Goal: Transaction & Acquisition: Book appointment/travel/reservation

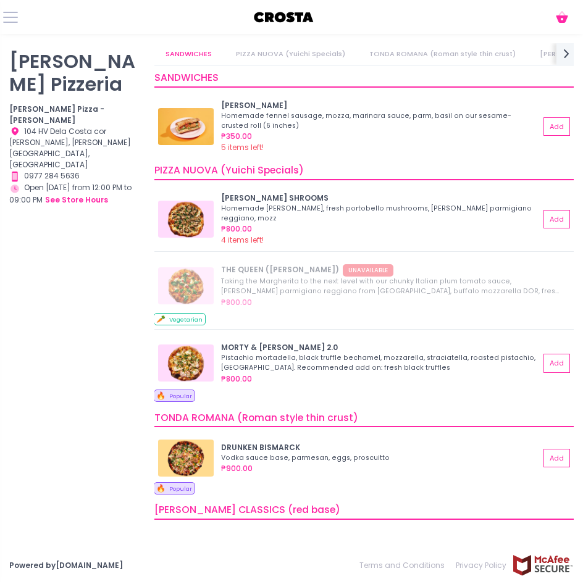
click at [74, 479] on div "Crosta Pizzeria Crosta Pizza - Salcedo Location Created with Sketch. 104 HV Del…" at bounding box center [74, 273] width 145 height 461
click at [77, 257] on div "Crosta Pizzeria Crosta Pizza - Salcedo Location Created with Sketch. 104 HV Del…" at bounding box center [74, 273] width 145 height 461
click at [74, 245] on div "Crosta Pizzeria Crosta Pizza - Salcedo Location Created with Sketch. 104 HV Del…" at bounding box center [74, 273] width 145 height 461
click at [9, 18] on button at bounding box center [10, 17] width 15 height 15
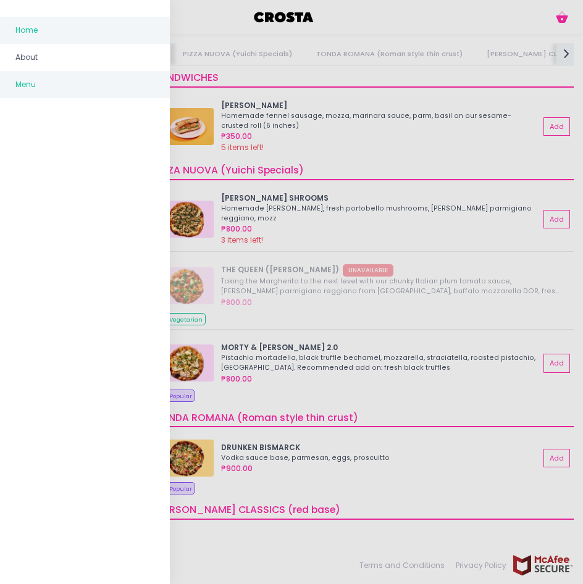
click at [23, 30] on span "Home" at bounding box center [84, 30] width 139 height 16
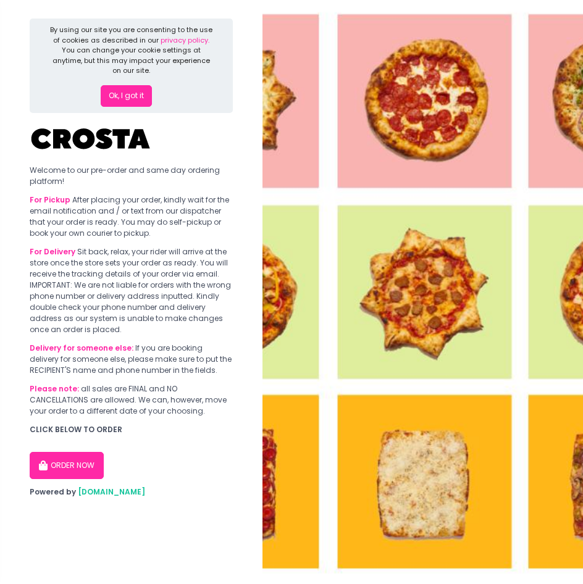
click at [74, 461] on button "ORDER NOW" at bounding box center [67, 465] width 74 height 27
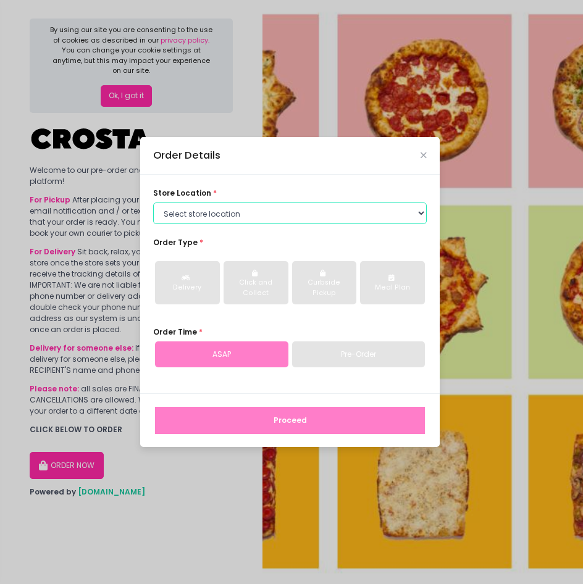
click at [229, 213] on select "Select store location [PERSON_NAME] Pizza - [PERSON_NAME] Pizza - [GEOGRAPHIC_D…" at bounding box center [290, 214] width 274 height 22
select select "5fabb2e53664a8677beaeb89"
click at [153, 203] on select "Select store location [PERSON_NAME] Pizza - [PERSON_NAME] Pizza - [GEOGRAPHIC_D…" at bounding box center [290, 214] width 274 height 22
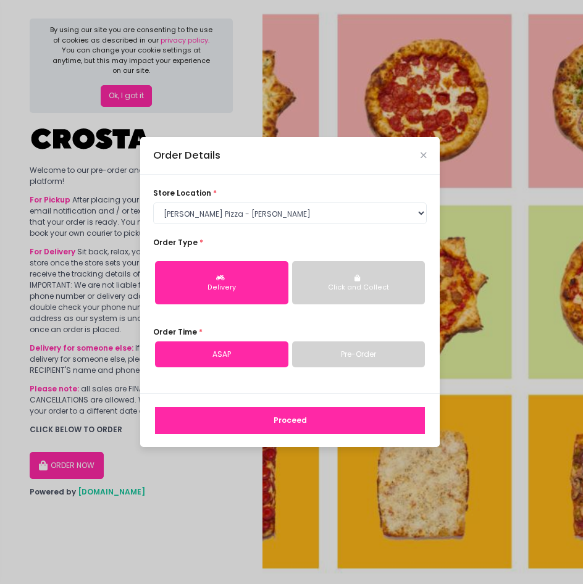
click at [376, 353] on link "Pre-Order" at bounding box center [358, 355] width 133 height 26
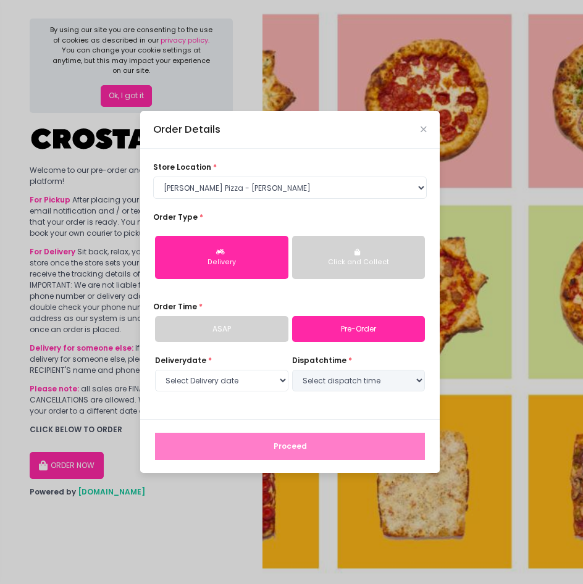
select select "[DATE]"
click at [260, 383] on select "Select Delivery date [DATE] [DATE] [DATE]" at bounding box center [221, 381] width 133 height 22
click at [155, 370] on select "Select Delivery date [DATE] [DATE] [DATE]" at bounding box center [221, 381] width 133 height 22
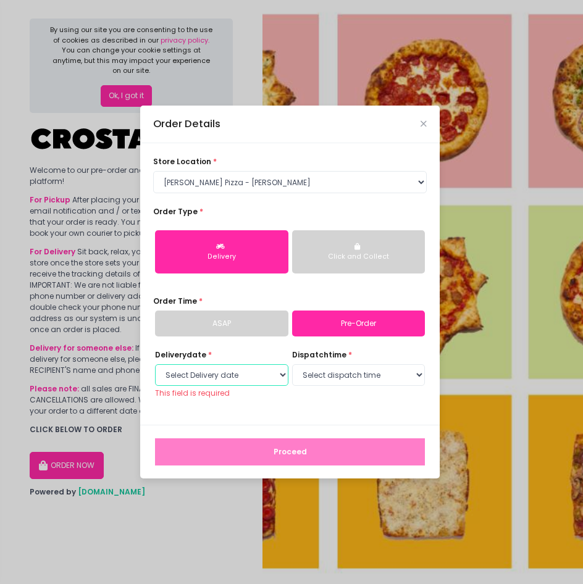
click at [276, 377] on select "Select Delivery date [DATE] [DATE] [DATE]" at bounding box center [221, 376] width 133 height 22
select select "[DATE]"
click at [155, 369] on select "Select Delivery date [DATE] [DATE] [DATE]" at bounding box center [221, 376] width 133 height 22
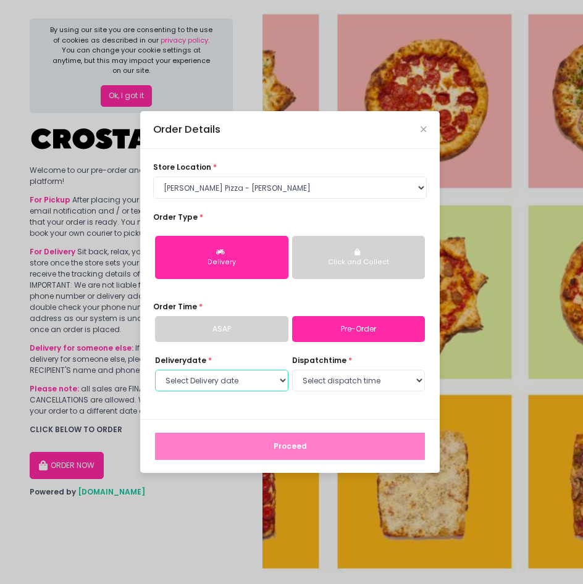
click at [279, 378] on select "Select Delivery date [DATE] [DATE] [DATE]" at bounding box center [221, 381] width 133 height 22
click at [155, 370] on select "Select Delivery date [DATE] [DATE] [DATE]" at bounding box center [221, 381] width 133 height 22
click at [345, 260] on div "Click and Collect" at bounding box center [358, 263] width 117 height 10
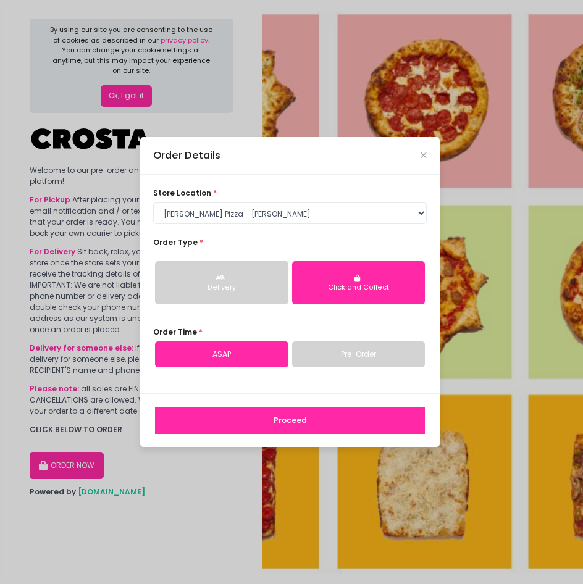
click at [371, 356] on link "Pre-Order" at bounding box center [358, 355] width 133 height 26
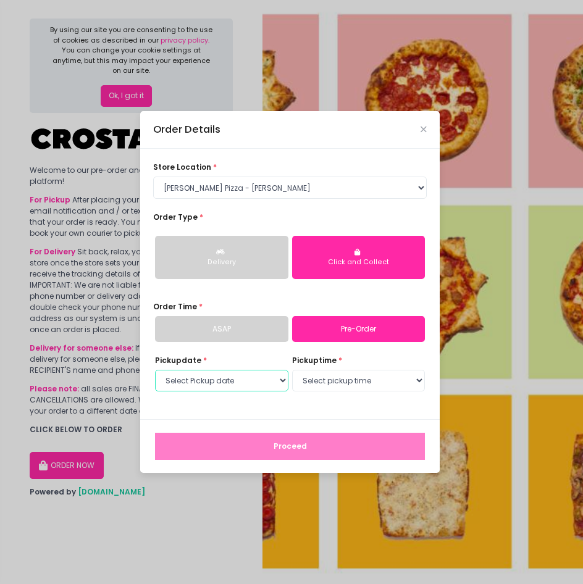
click at [263, 382] on select "Select Pickup date [DATE] [DATE] [DATE]" at bounding box center [221, 381] width 133 height 22
select select "[DATE]"
click at [155, 370] on select "Select Pickup date [DATE] [DATE] [DATE]" at bounding box center [221, 381] width 133 height 22
click at [261, 382] on select "Select Pickup date [DATE] [DATE] [DATE]" at bounding box center [221, 381] width 133 height 22
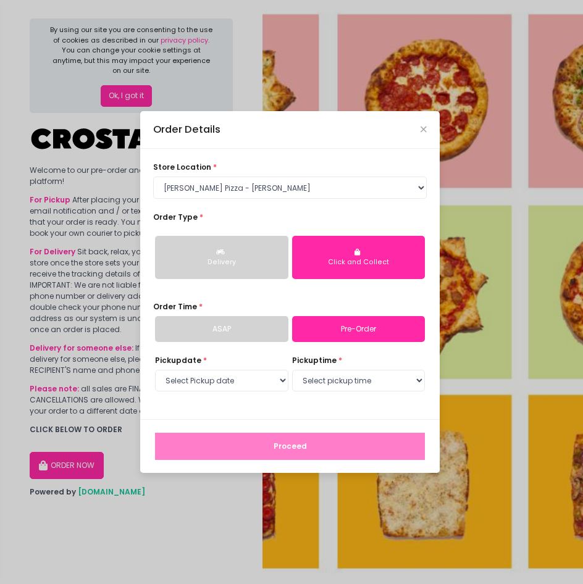
click at [255, 329] on link "ASAP" at bounding box center [221, 329] width 133 height 26
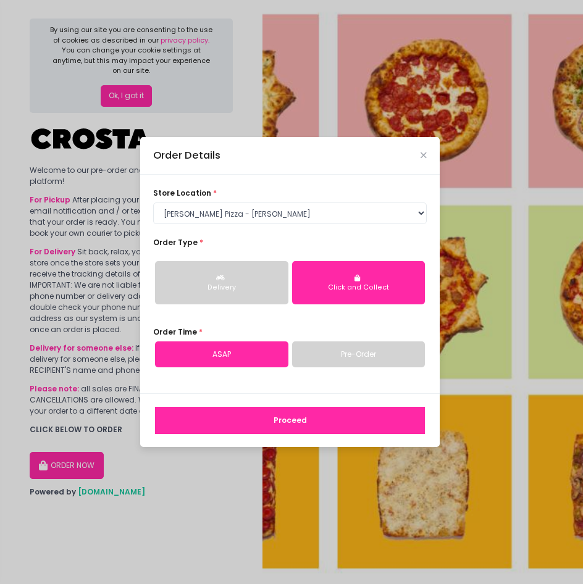
click at [250, 359] on link "ASAP" at bounding box center [221, 355] width 133 height 26
click at [258, 355] on link "ASAP" at bounding box center [221, 355] width 133 height 26
click at [337, 353] on link "Pre-Order" at bounding box center [358, 355] width 133 height 26
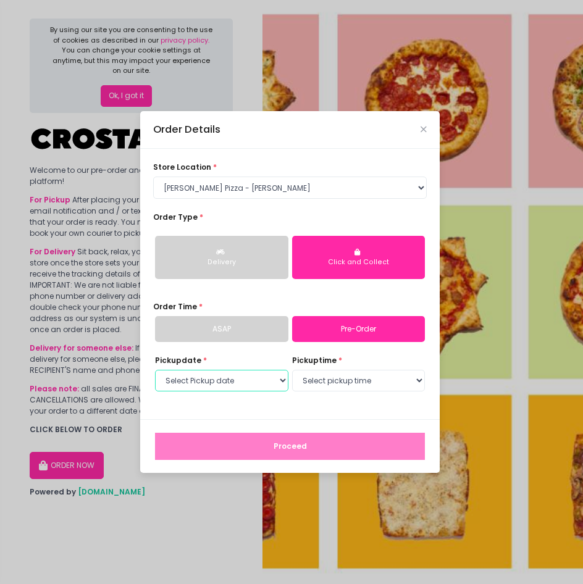
click at [255, 384] on select "Select Pickup date [DATE] [DATE] [DATE]" at bounding box center [221, 381] width 133 height 22
select select "[DATE]"
click at [155, 370] on select "Select Pickup date [DATE] [DATE] [DATE]" at bounding box center [221, 381] width 133 height 22
click at [327, 387] on select "Select pickup time 12:00 PM - 12:30 PM 12:30 PM - 01:00 PM 01:00 PM - 01:30 PM …" at bounding box center [358, 381] width 133 height 22
select select "12:00"
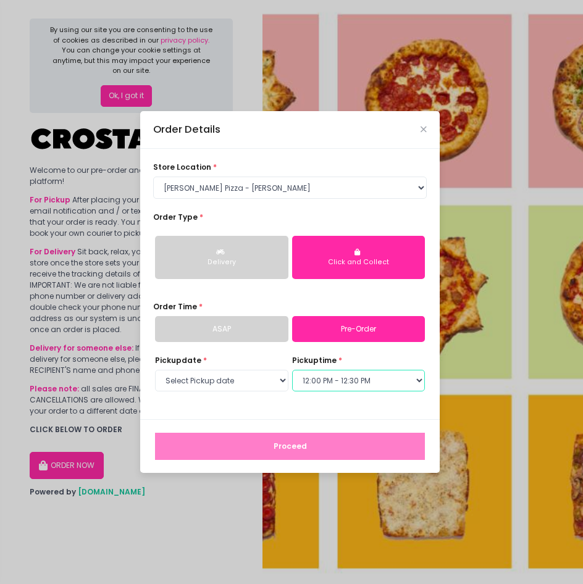
click at [292, 370] on select "Select pickup time 12:00 PM - 12:30 PM 12:30 PM - 01:00 PM 01:00 PM - 01:30 PM …" at bounding box center [358, 381] width 133 height 22
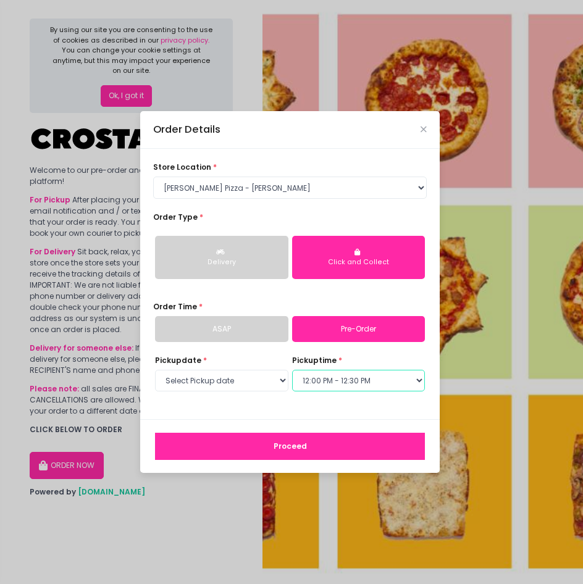
click at [352, 375] on select "Select pickup time 12:00 PM - 12:30 PM 12:30 PM - 01:00 PM 01:00 PM - 01:30 PM …" at bounding box center [358, 381] width 133 height 22
click at [292, 370] on select "Select pickup time 12:00 PM - 12:30 PM 12:30 PM - 01:00 PM 01:00 PM - 01:30 PM …" at bounding box center [358, 381] width 133 height 22
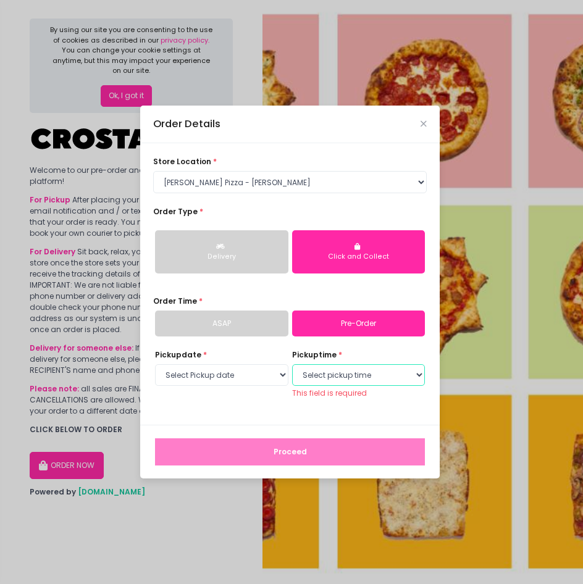
click at [362, 374] on select "Select pickup time 12:00 PM - 12:30 PM 12:30 PM - 01:00 PM 01:00 PM - 01:30 PM …" at bounding box center [358, 376] width 133 height 22
select select "12:00"
click at [292, 369] on select "Select pickup time 12:00 PM - 12:30 PM 12:30 PM - 01:00 PM 01:00 PM - 01:30 PM …" at bounding box center [358, 376] width 133 height 22
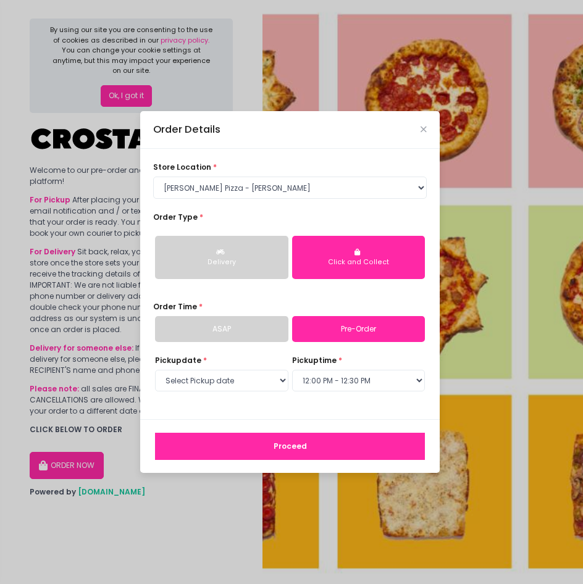
click at [341, 447] on button "Proceed" at bounding box center [290, 446] width 270 height 27
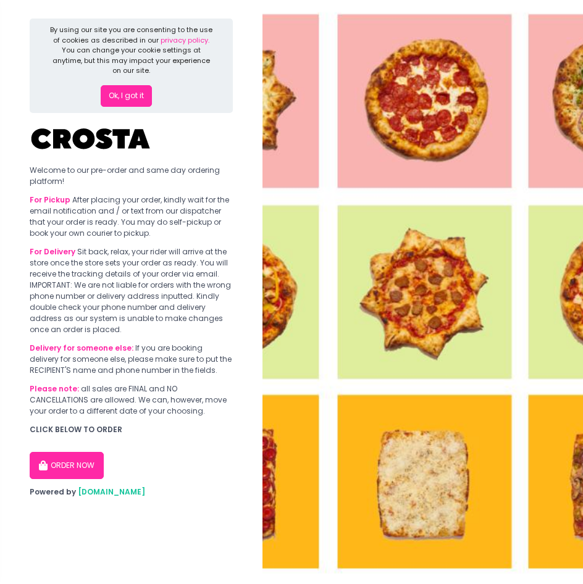
click at [75, 473] on button "ORDER NOW" at bounding box center [67, 465] width 74 height 27
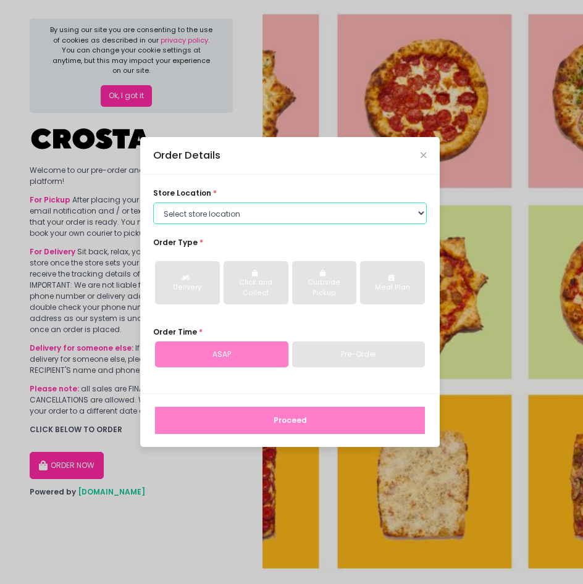
click at [255, 216] on select "Select store location [PERSON_NAME] Pizza - [PERSON_NAME] Pizza - [GEOGRAPHIC_D…" at bounding box center [290, 214] width 274 height 22
click at [153, 203] on select "Select store location [PERSON_NAME] Pizza - [PERSON_NAME] Pizza - [GEOGRAPHIC_D…" at bounding box center [290, 214] width 274 height 22
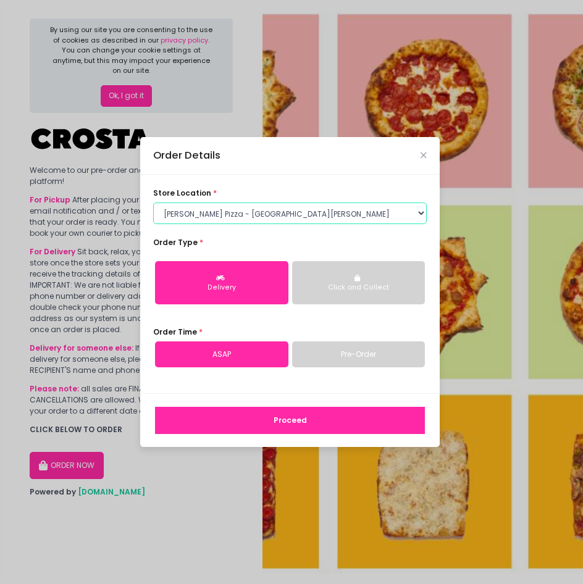
click at [273, 214] on select "Select store location [PERSON_NAME] Pizza - [PERSON_NAME] Pizza - [GEOGRAPHIC_D…" at bounding box center [290, 214] width 274 height 22
select select "5fabb2e53664a8677beaeb89"
click at [153, 203] on select "Select store location [PERSON_NAME] Pizza - [PERSON_NAME] Pizza - [GEOGRAPHIC_D…" at bounding box center [290, 214] width 274 height 22
click at [339, 280] on button "Click and Collect" at bounding box center [358, 282] width 133 height 43
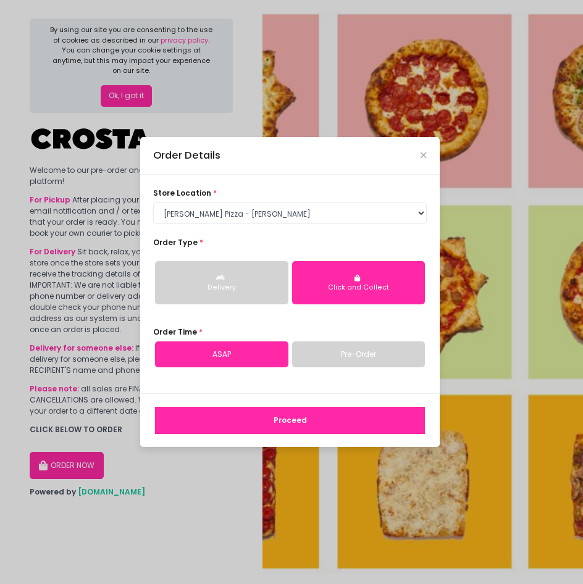
click at [324, 353] on link "Pre-Order" at bounding box center [358, 355] width 133 height 26
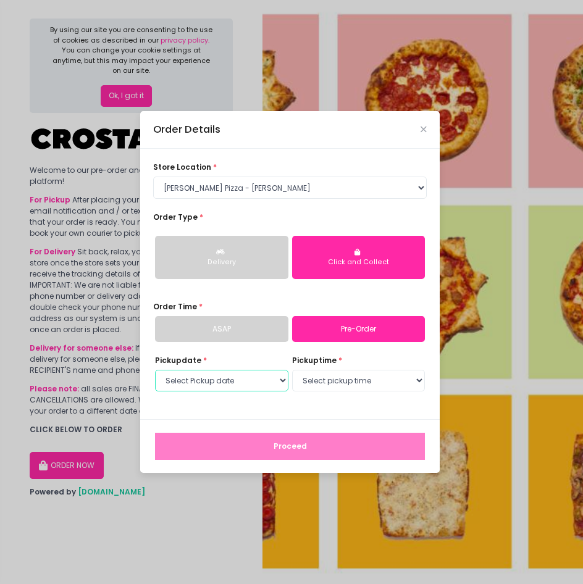
click at [274, 382] on select "Select Pickup date [DATE] [DATE] [DATE]" at bounding box center [221, 381] width 133 height 22
select select "[DATE]"
click at [155, 370] on select "Select Pickup date [DATE] [DATE] [DATE]" at bounding box center [221, 381] width 133 height 22
click at [377, 384] on select "Select pickup time 12:00 PM - 12:30 PM 12:30 PM - 01:00 PM 01:00 PM - 01:30 PM …" at bounding box center [358, 381] width 133 height 22
select select "12:00"
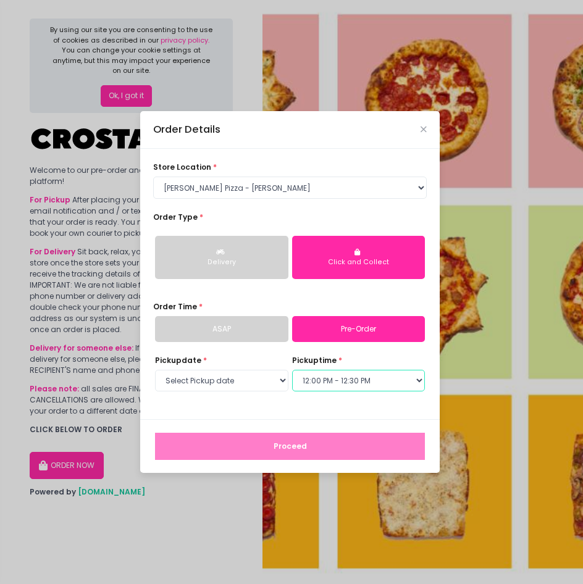
click at [292, 370] on select "Select pickup time 12:00 PM - 12:30 PM 12:30 PM - 01:00 PM 01:00 PM - 01:30 PM …" at bounding box center [358, 381] width 133 height 22
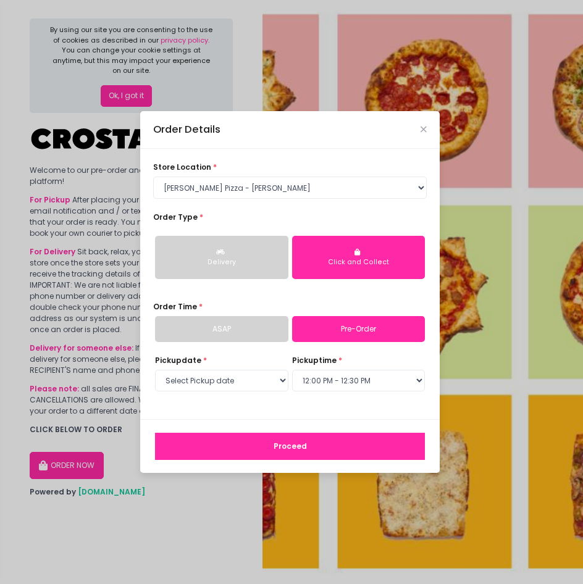
click at [269, 246] on button "Delivery" at bounding box center [221, 257] width 133 height 43
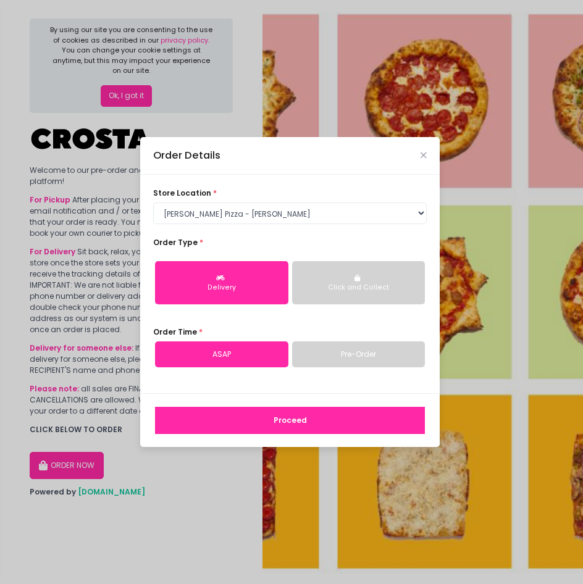
click at [358, 354] on link "Pre-Order" at bounding box center [358, 355] width 133 height 26
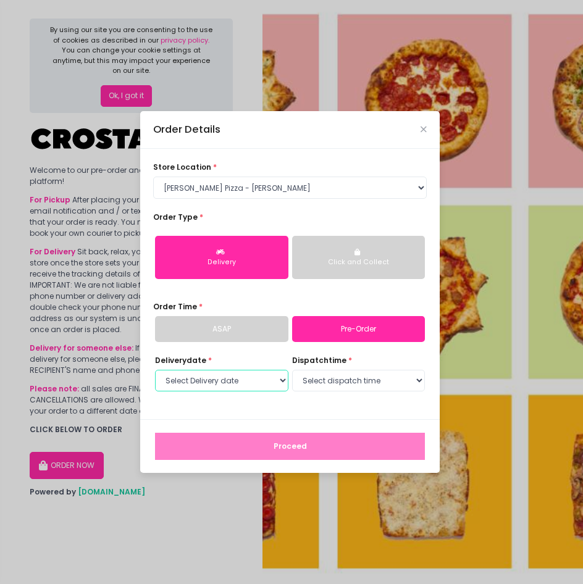
click at [266, 387] on select "Select Delivery date [DATE] [DATE] [DATE]" at bounding box center [221, 381] width 133 height 22
select select "[DATE]"
click at [155, 370] on select "Select Delivery date [DATE] [DATE] [DATE]" at bounding box center [221, 381] width 133 height 22
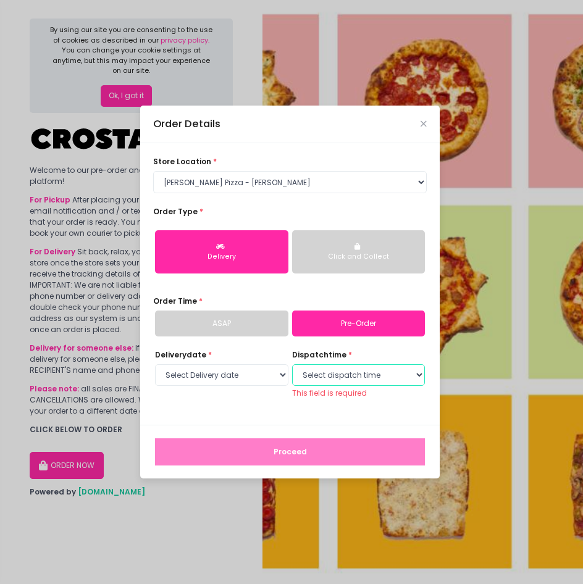
drag, startPoint x: 310, startPoint y: 411, endPoint x: 374, endPoint y: 368, distance: 78.0
click at [374, 368] on select "Select dispatch time 12:00 PM - 12:30 PM 12:30 PM - 01:00 PM 01:00 PM - 01:30 P…" at bounding box center [358, 376] width 133 height 22
select select "12:00"
click at [292, 369] on select "Select dispatch time 12:00 PM - 12:30 PM 12:30 PM - 01:00 PM 01:00 PM - 01:30 P…" at bounding box center [358, 376] width 133 height 22
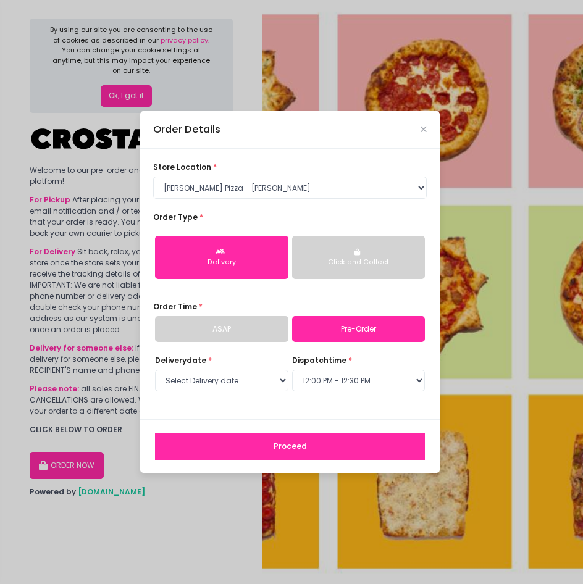
click at [43, 215] on div "Order Details store location * Select store location [PERSON_NAME] Pizza - [PER…" at bounding box center [291, 292] width 583 height 584
